Goal: Transaction & Acquisition: Download file/media

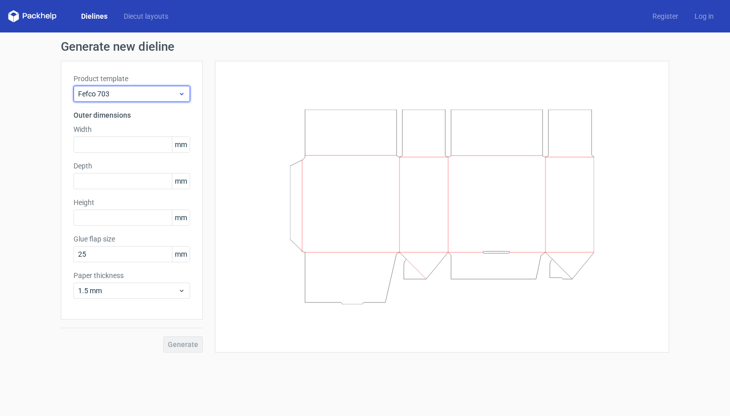
click at [146, 98] on span "Fefco 703" at bounding box center [128, 94] width 100 height 10
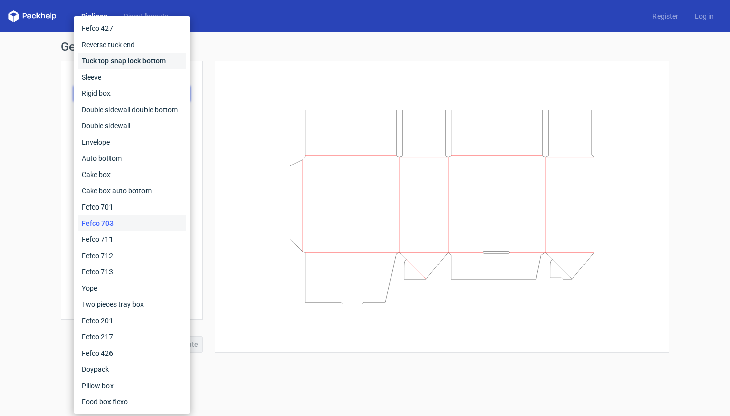
click at [124, 63] on div "Tuck top snap lock bottom" at bounding box center [132, 61] width 109 height 16
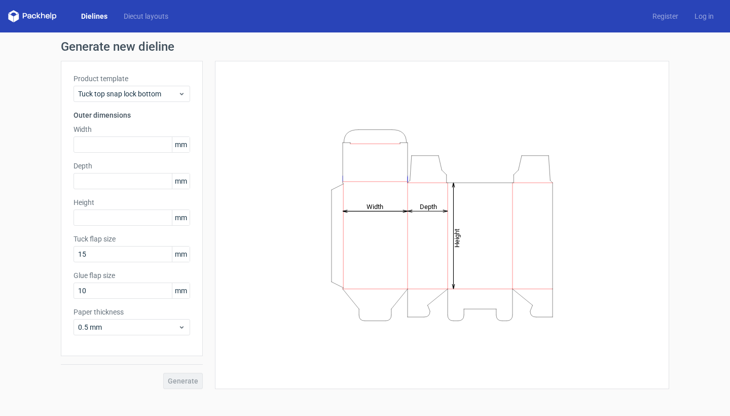
click at [117, 105] on div "Product template Tuck top snap lock bottom Outer dimensions Width mm Depth mm H…" at bounding box center [132, 208] width 142 height 295
click at [117, 97] on span "Tuck top snap lock bottom" at bounding box center [128, 94] width 100 height 10
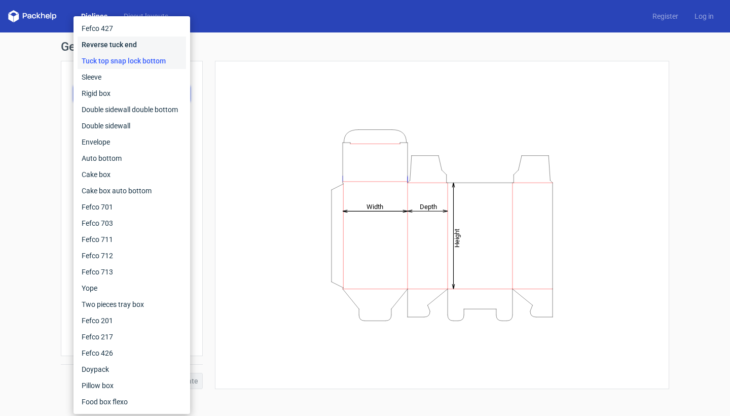
click at [118, 46] on div "Reverse tuck end" at bounding box center [132, 45] width 109 height 16
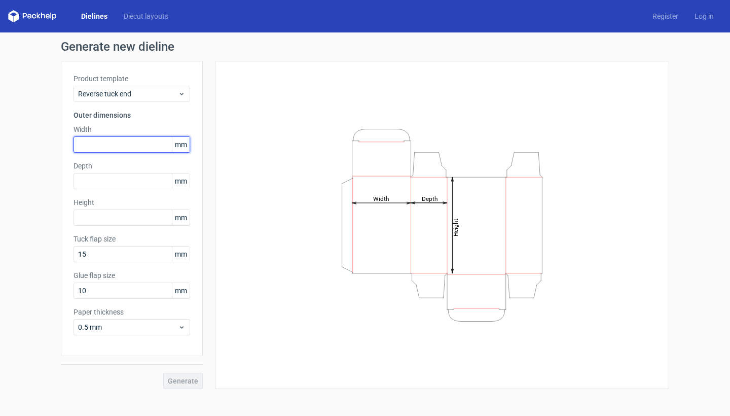
click at [116, 147] on input "text" at bounding box center [132, 144] width 117 height 16
type input "110"
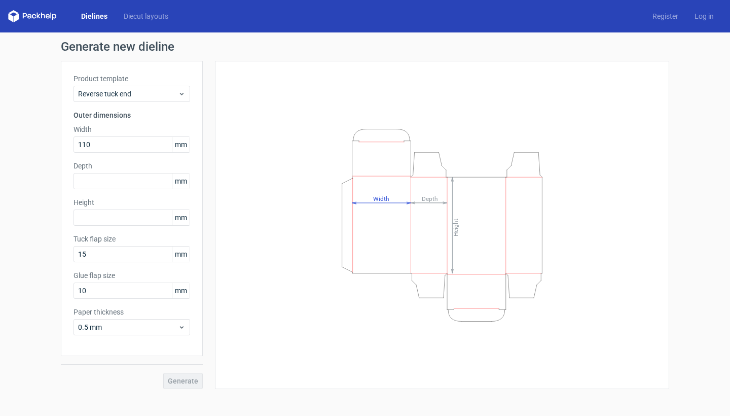
click at [92, 192] on div "Product template Reverse tuck end Outer dimensions Width 110 mm Depth mm Height…" at bounding box center [132, 208] width 142 height 295
click at [94, 184] on input "text" at bounding box center [132, 181] width 117 height 16
type input "25"
click at [99, 214] on input "text" at bounding box center [132, 217] width 117 height 16
type input "145"
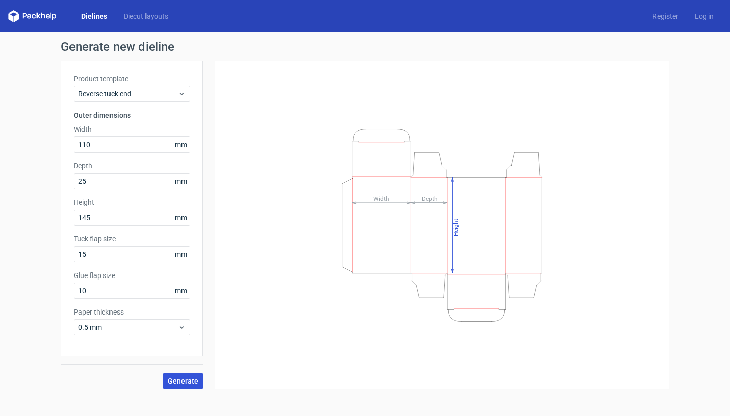
click at [174, 375] on button "Generate" at bounding box center [183, 381] width 40 height 16
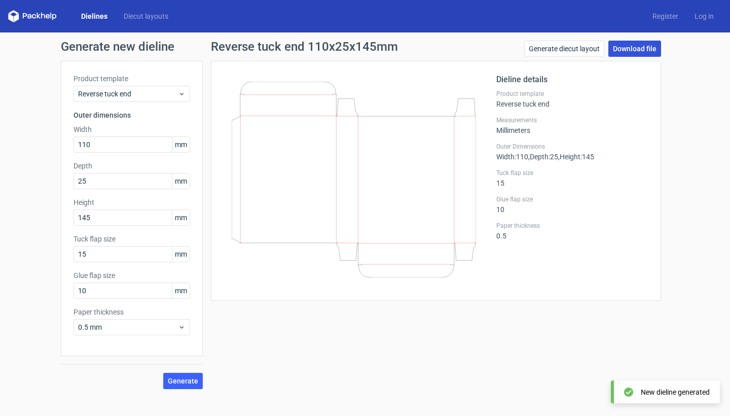
click at [632, 42] on link "Download file" at bounding box center [635, 49] width 53 height 16
